Goal: Complete application form

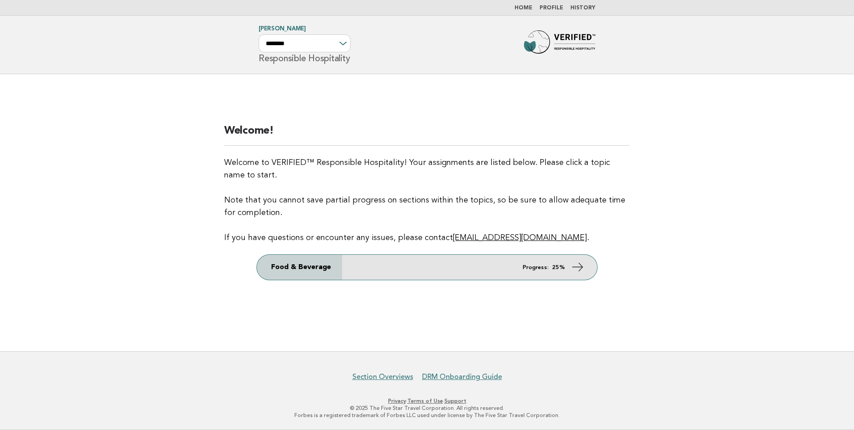
click at [582, 265] on icon at bounding box center [578, 267] width 13 height 13
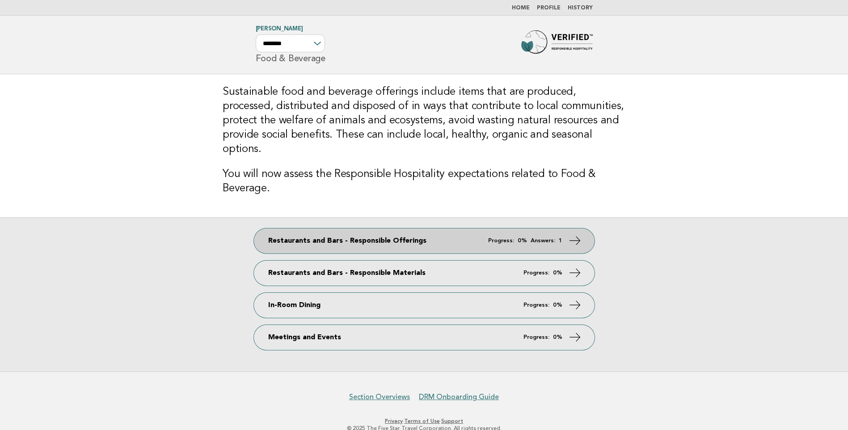
click at [579, 234] on icon at bounding box center [574, 240] width 13 height 13
click at [568, 234] on icon at bounding box center [574, 240] width 13 height 13
click at [575, 234] on icon at bounding box center [574, 240] width 13 height 13
click at [412, 231] on link "Restaurants and Bars - Responsible Offerings Progress: 0% Answers: 1" at bounding box center [424, 240] width 341 height 25
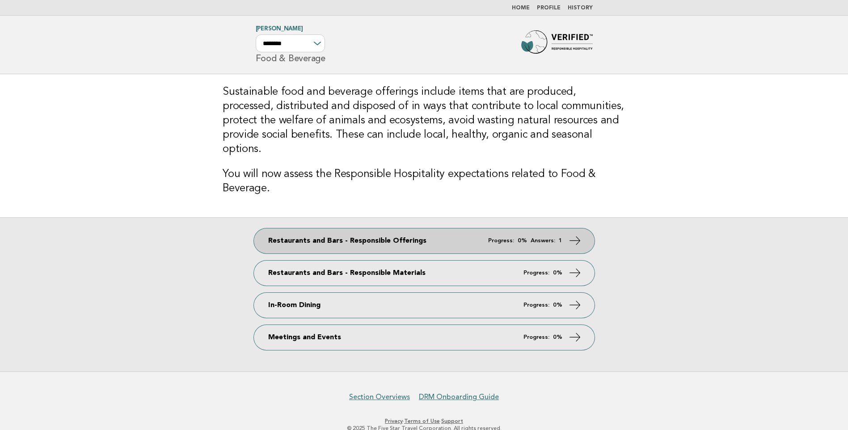
click at [412, 231] on link "Restaurants and Bars - Responsible Offerings Progress: 0% Answers: 1" at bounding box center [424, 240] width 341 height 25
click at [445, 228] on link "Restaurants and Bars - Responsible Offerings Progress: 0% Answers: 1" at bounding box center [424, 240] width 341 height 25
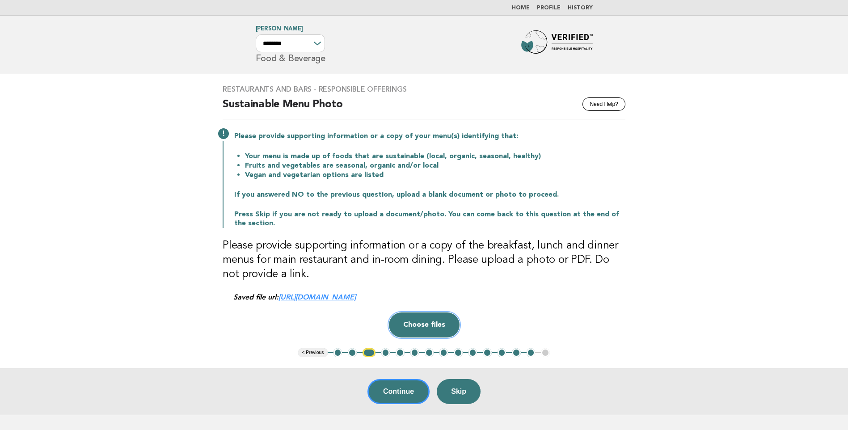
click at [438, 328] on button "Choose files" at bounding box center [424, 324] width 71 height 25
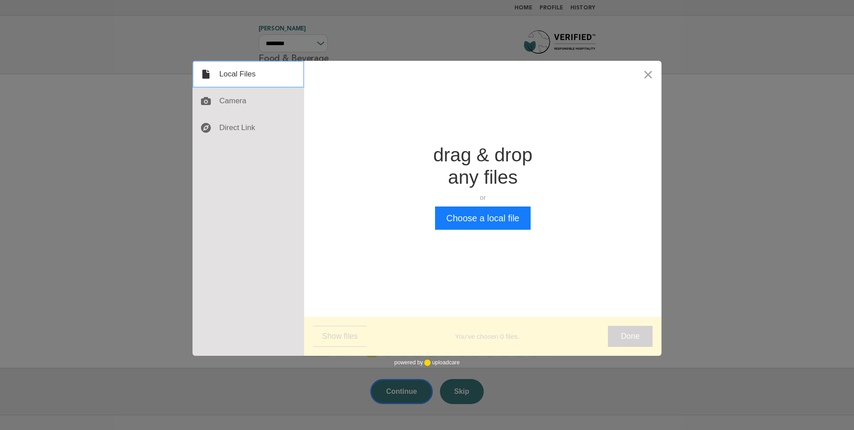
click at [237, 75] on div at bounding box center [249, 74] width 112 height 27
click at [491, 218] on button "Choose a local file" at bounding box center [482, 217] width 95 height 23
click at [649, 74] on button "Close" at bounding box center [648, 74] width 27 height 27
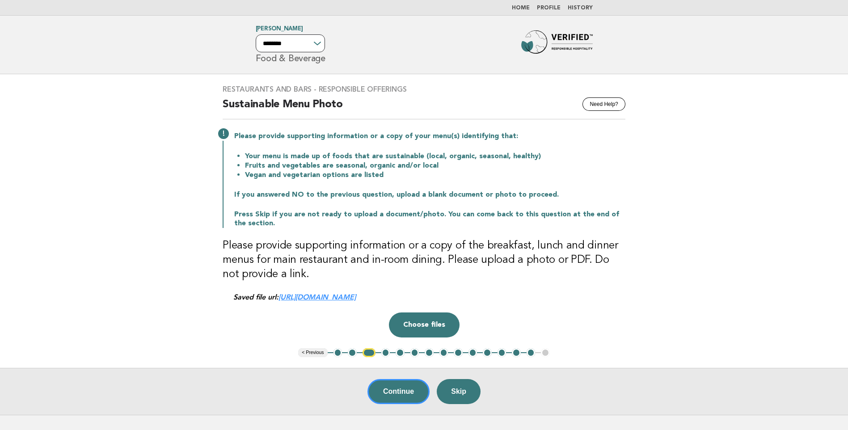
click at [323, 48] on select "**********" at bounding box center [290, 43] width 69 height 18
click at [256, 34] on select "**********" at bounding box center [290, 43] width 69 height 18
click at [340, 351] on button "1" at bounding box center [337, 352] width 9 height 9
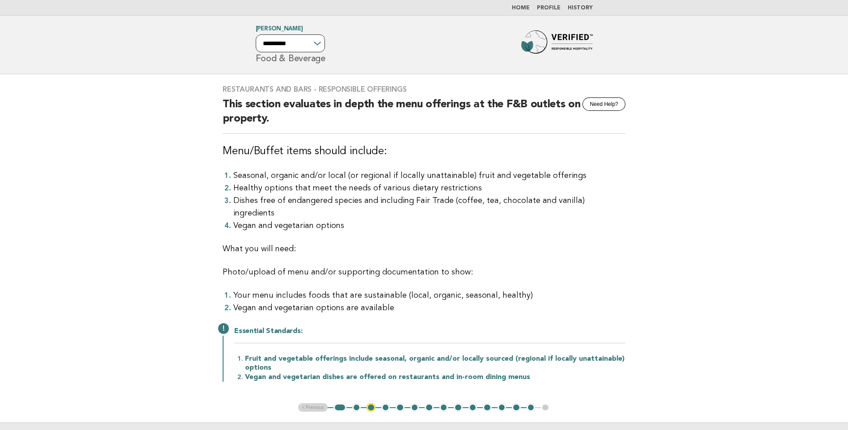
click at [311, 42] on select "**********" at bounding box center [290, 43] width 69 height 18
select select "********"
click at [256, 34] on select "**********" at bounding box center [290, 43] width 69 height 18
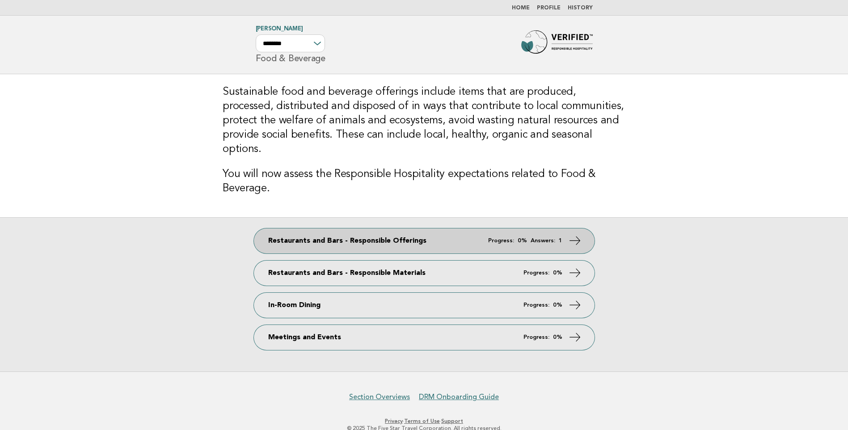
click at [354, 228] on link "Restaurants and Bars - Responsible Offerings Progress: 0% Answers: 1" at bounding box center [424, 240] width 341 height 25
click at [433, 228] on link "Restaurants and Bars - Responsible Offerings Progress: 0% Answers: 1" at bounding box center [424, 240] width 341 height 25
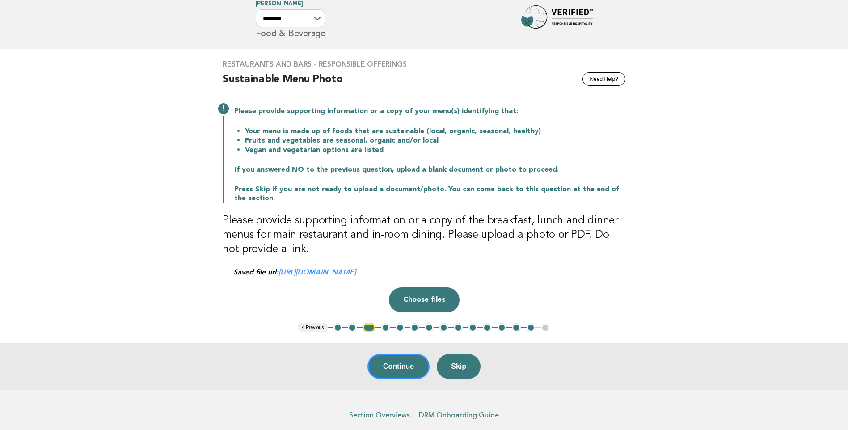
scroll to position [63, 0]
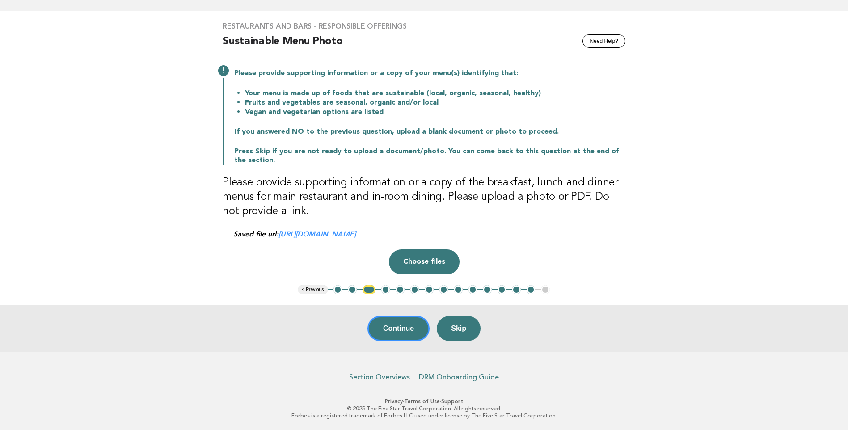
click at [299, 233] on link "[URL][DOMAIN_NAME]" at bounding box center [316, 234] width 77 height 8
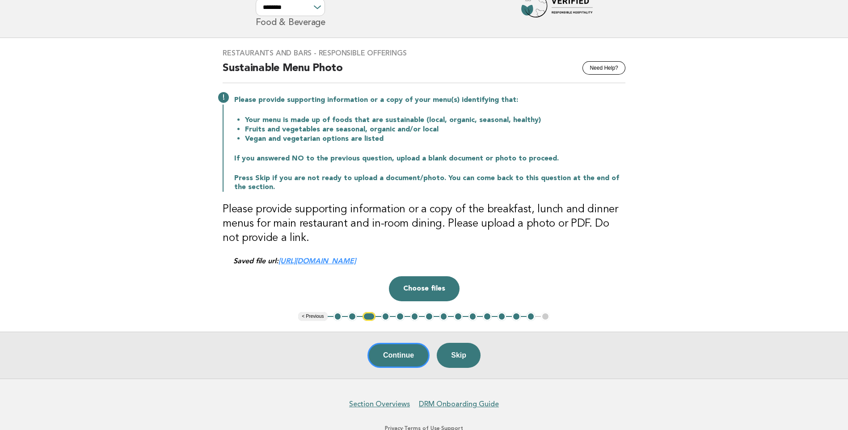
scroll to position [0, 0]
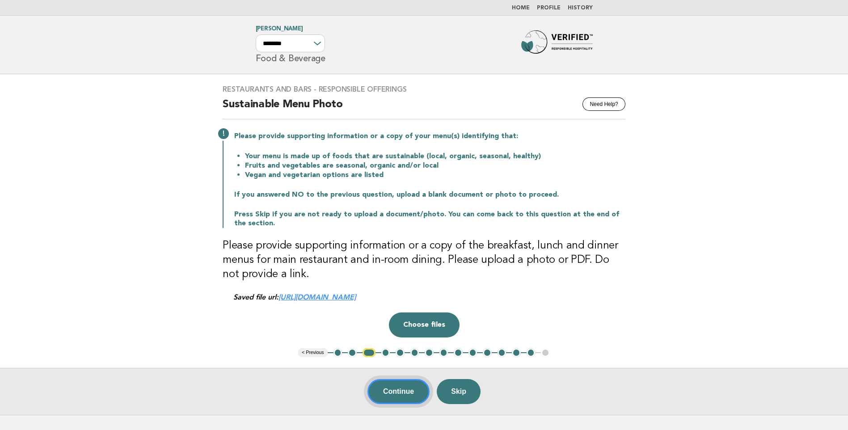
click at [393, 399] on button "Continue" at bounding box center [398, 391] width 62 height 25
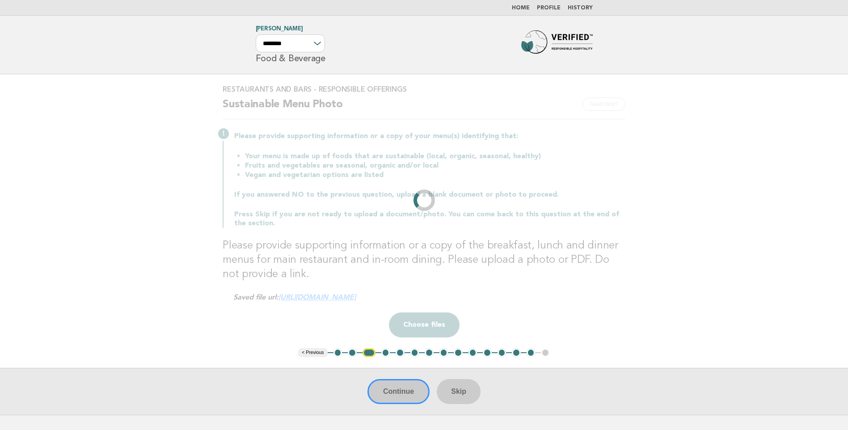
click at [646, 299] on main "Restaurants and Bars - Responsible Offerings Need Help? Sustainable Menu Photo …" at bounding box center [424, 244] width 848 height 341
click at [694, 163] on main "Restaurants and Bars - Responsible Offerings Need Help? Sustainable Menu Photo …" at bounding box center [424, 244] width 848 height 341
click at [454, 268] on h3 "Please provide supporting information or a copy of the breakfast, lunch and din…" at bounding box center [424, 260] width 403 height 43
click at [428, 204] on div "Restaurants and Bars - Responsible Offerings Need Help? Sustainable Menu Photo …" at bounding box center [424, 211] width 424 height 274
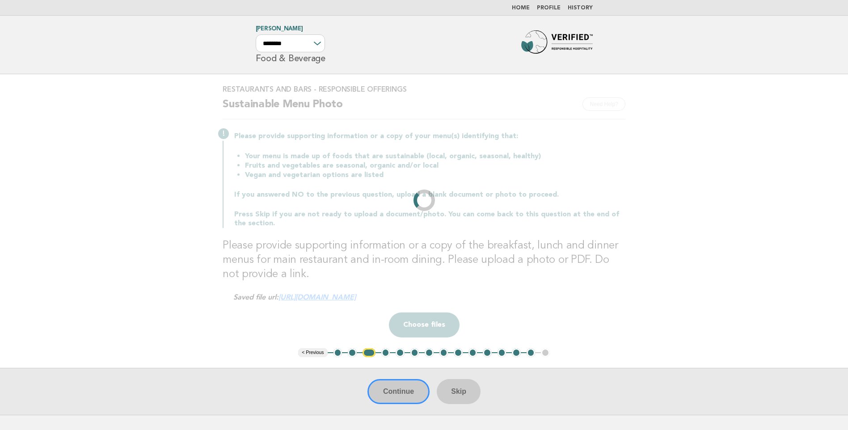
click at [422, 198] on div "Restaurants and Bars - Responsible Offerings Need Help? Sustainable Menu Photo …" at bounding box center [424, 211] width 424 height 274
click at [411, 273] on h3 "Please provide supporting information or a copy of the breakfast, lunch and din…" at bounding box center [424, 260] width 403 height 43
click at [442, 335] on div "Drop a file here Choose files Cancel Remove" at bounding box center [424, 324] width 403 height 25
click at [700, 330] on main "Restaurants and Bars - Responsible Offerings Need Help? Sustainable Menu Photo …" at bounding box center [424, 244] width 848 height 341
drag, startPoint x: 700, startPoint y: 330, endPoint x: 604, endPoint y: 278, distance: 108.8
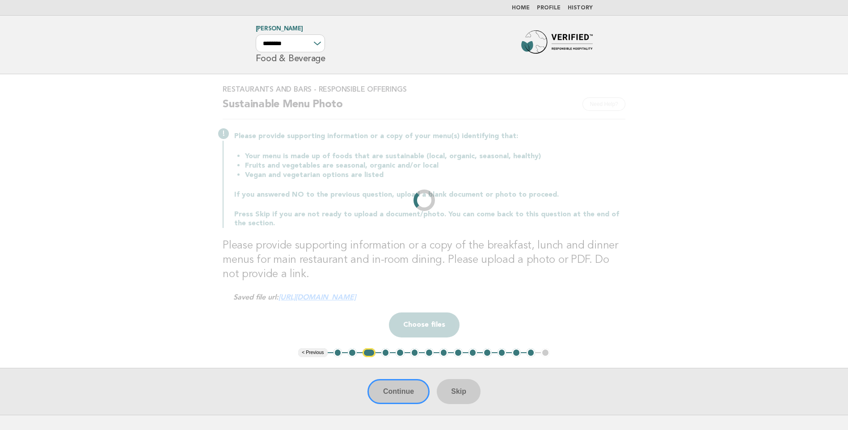
click at [604, 278] on h3 "Please provide supporting information or a copy of the breakfast, lunch and din…" at bounding box center [424, 260] width 403 height 43
drag, startPoint x: 555, startPoint y: 121, endPoint x: 400, endPoint y: 137, distance: 156.3
click at [400, 137] on p "Please provide supporting information or a copy of your menu(s) identifying tha…" at bounding box center [429, 136] width 391 height 9
drag, startPoint x: 400, startPoint y: 137, endPoint x: 304, endPoint y: 143, distance: 95.8
click at [304, 143] on div "Please provide supporting information or a copy of your menu(s) identifying tha…" at bounding box center [424, 179] width 403 height 98
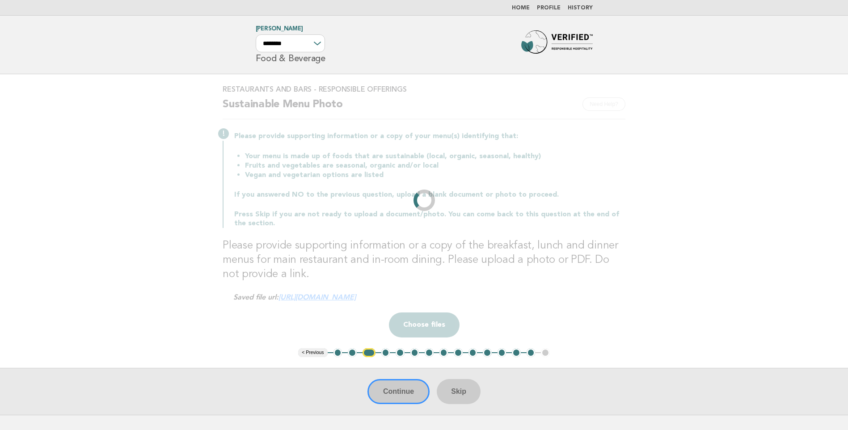
drag, startPoint x: 218, startPoint y: 145, endPoint x: 81, endPoint y: 147, distance: 136.8
click at [81, 147] on main "Restaurants and Bars - Responsible Offerings Need Help? Sustainable Menu Photo …" at bounding box center [424, 244] width 848 height 341
click at [603, 187] on div "Please provide supporting information or a copy of your menu(s) identifying tha…" at bounding box center [424, 179] width 403 height 98
click at [423, 196] on div "Restaurants and Bars - Responsible Offerings Need Help? Sustainable Menu Photo …" at bounding box center [424, 211] width 424 height 274
click at [316, 32] on span "**********" at bounding box center [291, 39] width 70 height 26
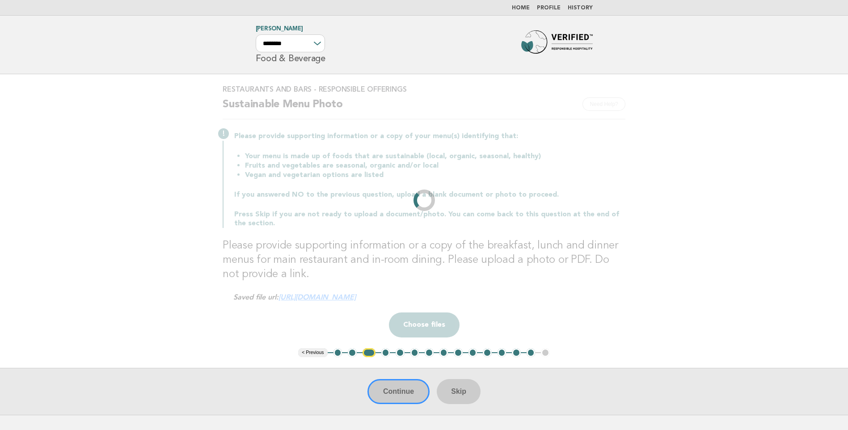
click at [316, 35] on span "**********" at bounding box center [291, 39] width 70 height 26
drag, startPoint x: 316, startPoint y: 35, endPoint x: 317, endPoint y: 45, distance: 10.3
click at [317, 45] on div "**********" at bounding box center [291, 43] width 70 height 18
click at [464, 106] on h2 "Sustainable Menu Photo" at bounding box center [424, 108] width 403 height 22
click at [243, 315] on div "Drop a file here Choose files Cancel Remove" at bounding box center [424, 324] width 403 height 25
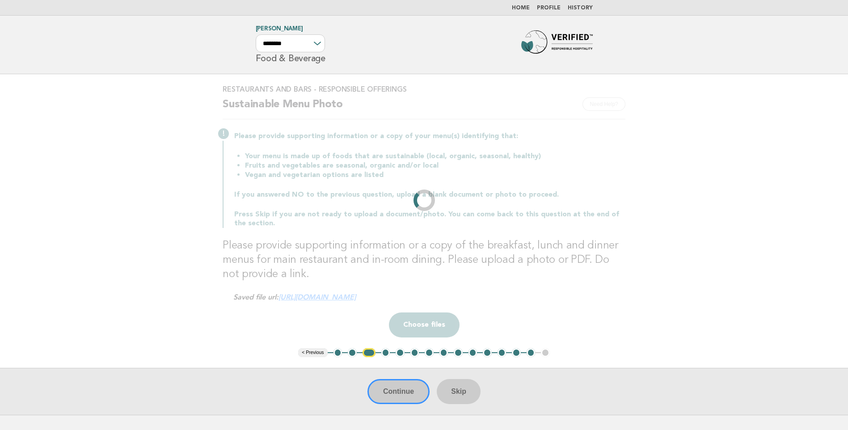
click at [387, 360] on main "Restaurants and Bars - Responsible Offerings Need Help? Sustainable Menu Photo …" at bounding box center [424, 244] width 848 height 341
click at [388, 357] on main "Restaurants and Bars - Responsible Offerings Need Help? Sustainable Menu Photo …" at bounding box center [424, 244] width 848 height 341
click at [389, 353] on li "4" at bounding box center [385, 352] width 9 height 9
click at [386, 352] on li "4" at bounding box center [385, 352] width 9 height 9
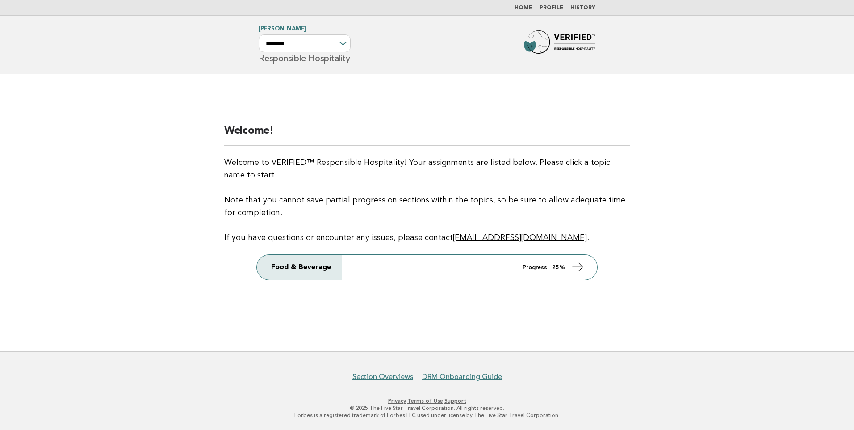
click at [488, 335] on main "Welcome! Welcome to VERIFIED™ Responsible Hospitality! Your assignments are lis…" at bounding box center [427, 212] width 854 height 277
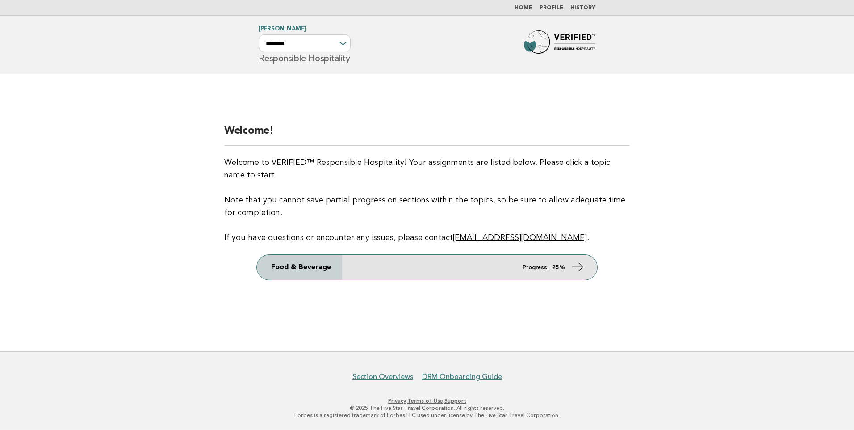
click at [562, 271] on link "Food & Beverage Progress: 25%" at bounding box center [427, 267] width 341 height 25
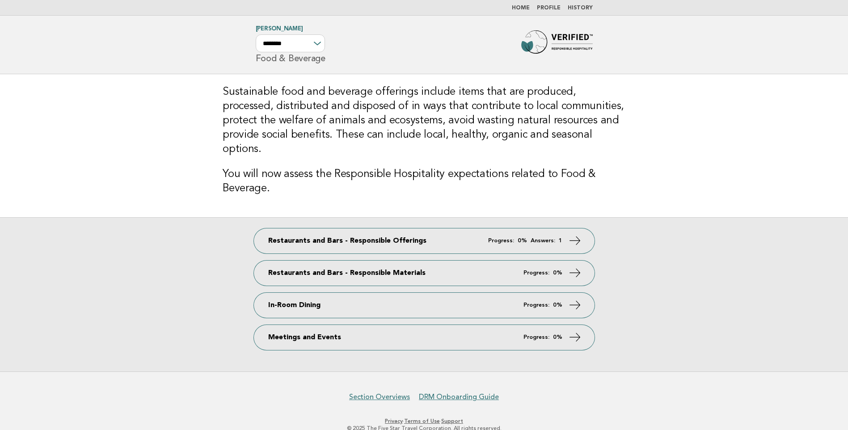
click at [753, 296] on div "Restaurants and Bars - Responsible Offerings Progress: 0% Answers: 1 Restaurant…" at bounding box center [424, 294] width 848 height 154
click at [685, 331] on div "Restaurants and Bars - Responsible Offerings Progress: 0% Answers: 1 Restaurant…" at bounding box center [424, 294] width 848 height 154
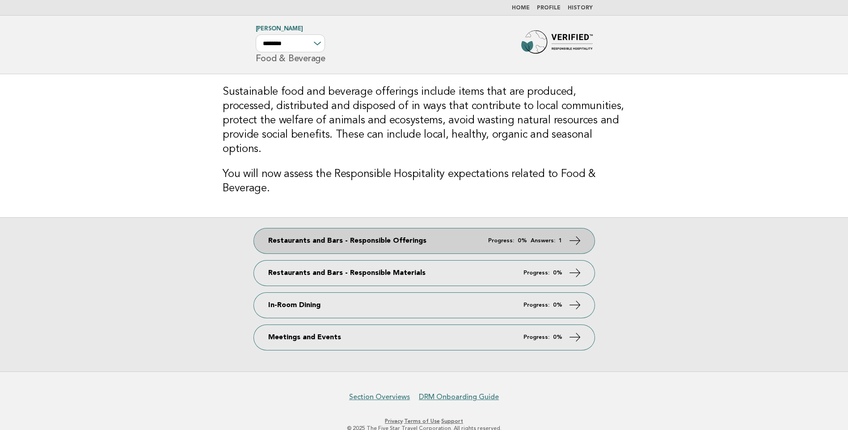
click at [495, 238] on em "Progress:" at bounding box center [501, 241] width 26 height 6
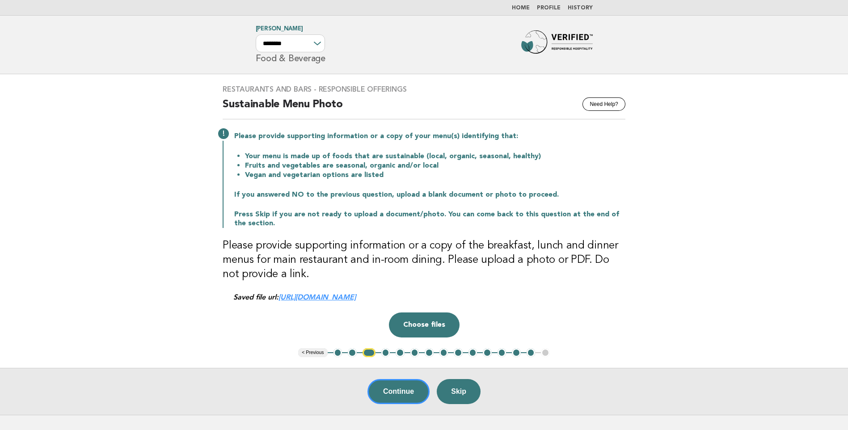
click at [660, 294] on main "Restaurants and Bars - Responsible Offerings Need Help? Sustainable Menu Photo …" at bounding box center [424, 244] width 848 height 341
click at [638, 276] on main "Restaurants and Bars - Responsible Offerings Need Help? Sustainable Menu Photo …" at bounding box center [424, 244] width 848 height 341
click at [686, 233] on main "Restaurants and Bars - Responsible Offerings Need Help? Sustainable Menu Photo …" at bounding box center [424, 244] width 848 height 341
